Goal: Navigation & Orientation: Go to known website

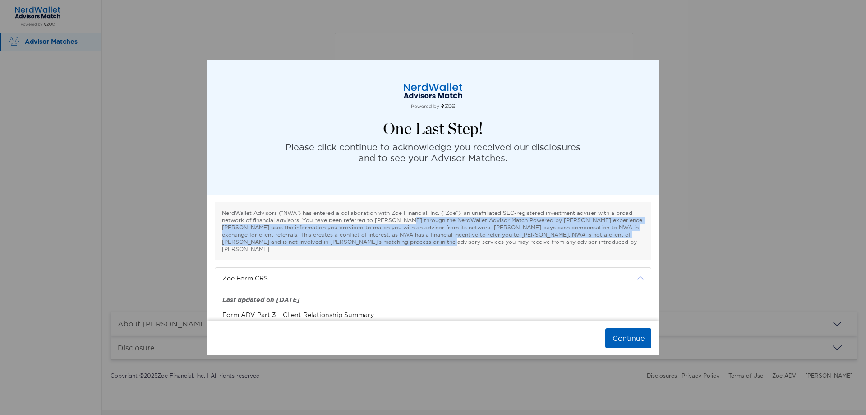
drag, startPoint x: 404, startPoint y: 221, endPoint x: 468, endPoint y: 240, distance: 66.8
click at [468, 240] on p "NerdWallet Advisors (“NWA”) has entered a collaboration with Zoe Financial, Inc…" at bounding box center [433, 230] width 422 height 43
drag, startPoint x: 375, startPoint y: 226, endPoint x: 432, endPoint y: 240, distance: 58.6
click at [432, 240] on p "NerdWallet Advisors (“NWA”) has entered a collaboration with Zoe Financial, Inc…" at bounding box center [433, 230] width 422 height 43
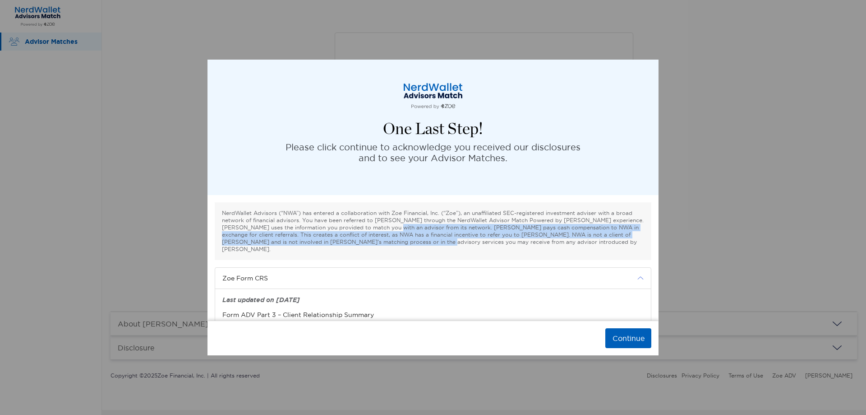
click at [432, 240] on p "NerdWallet Advisors (“NWA”) has entered a collaboration with Zoe Financial, Inc…" at bounding box center [433, 230] width 422 height 43
drag, startPoint x: 294, startPoint y: 231, endPoint x: 402, endPoint y: 244, distance: 108.2
click at [402, 244] on p "NerdWallet Advisors (“NWA”) has entered a collaboration with Zoe Financial, Inc…" at bounding box center [433, 230] width 422 height 43
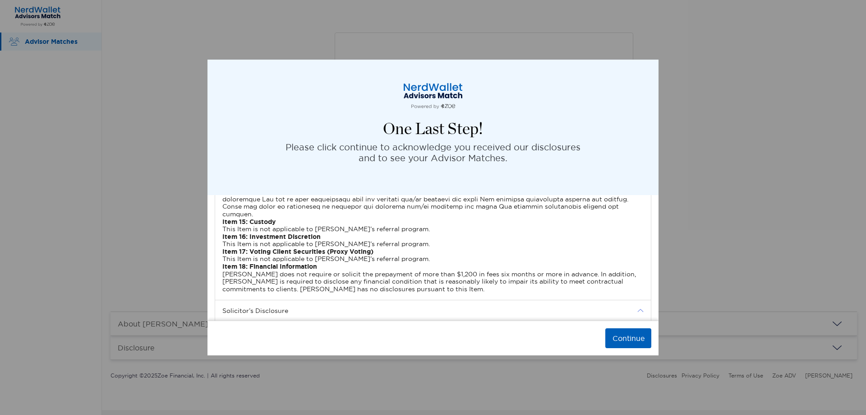
scroll to position [2888, 0]
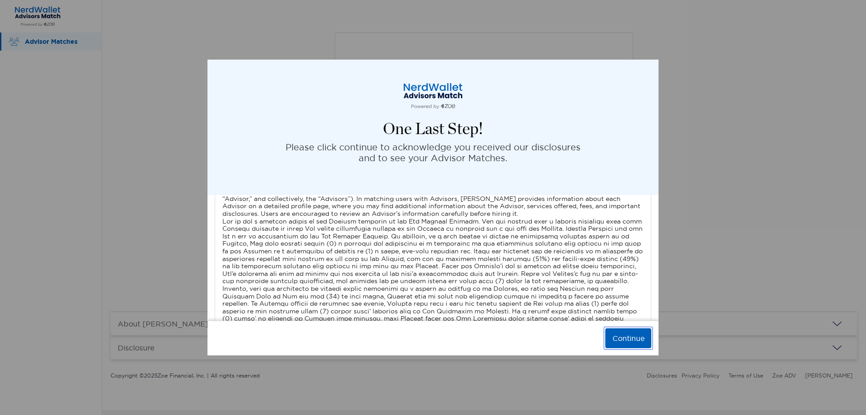
click at [625, 332] on button "Continue" at bounding box center [629, 338] width 46 height 20
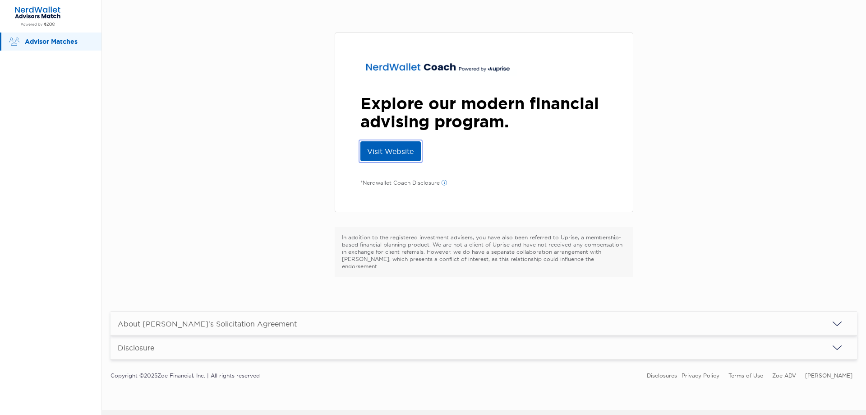
click at [398, 145] on link "Visit Website" at bounding box center [391, 151] width 60 height 20
